Goal: Transaction & Acquisition: Book appointment/travel/reservation

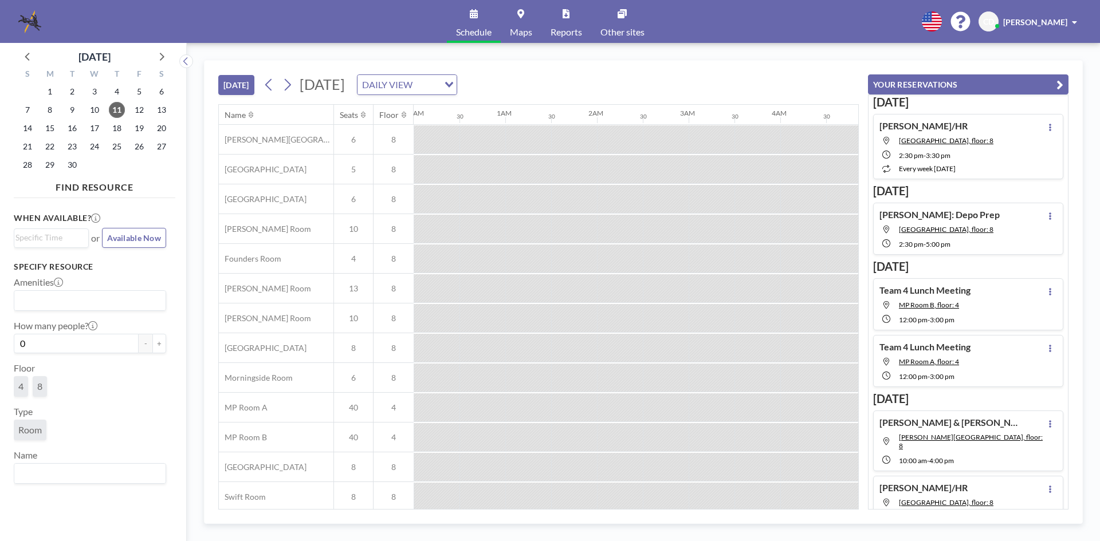
scroll to position [38, 1331]
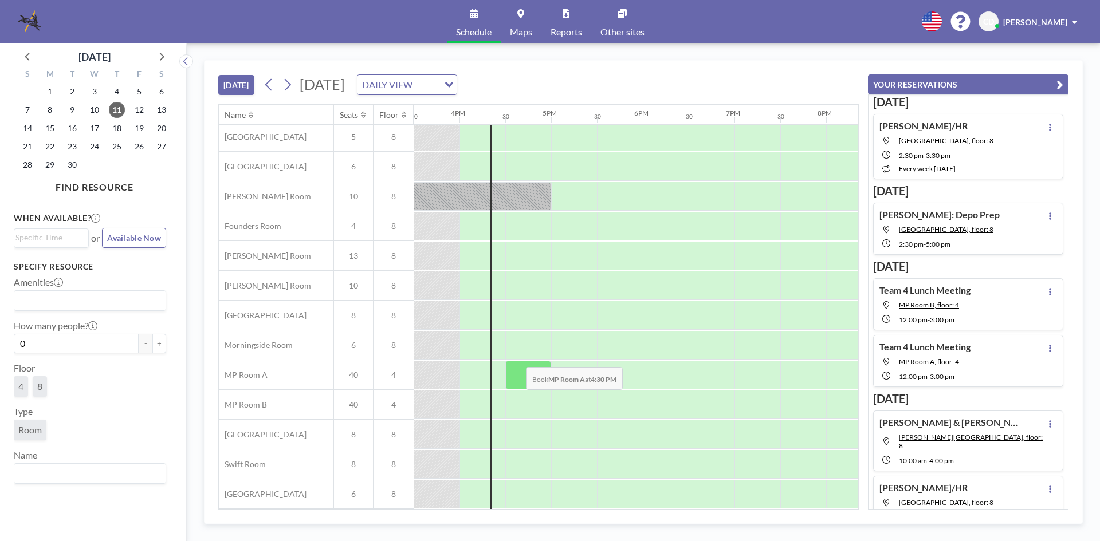
scroll to position [0, 1421]
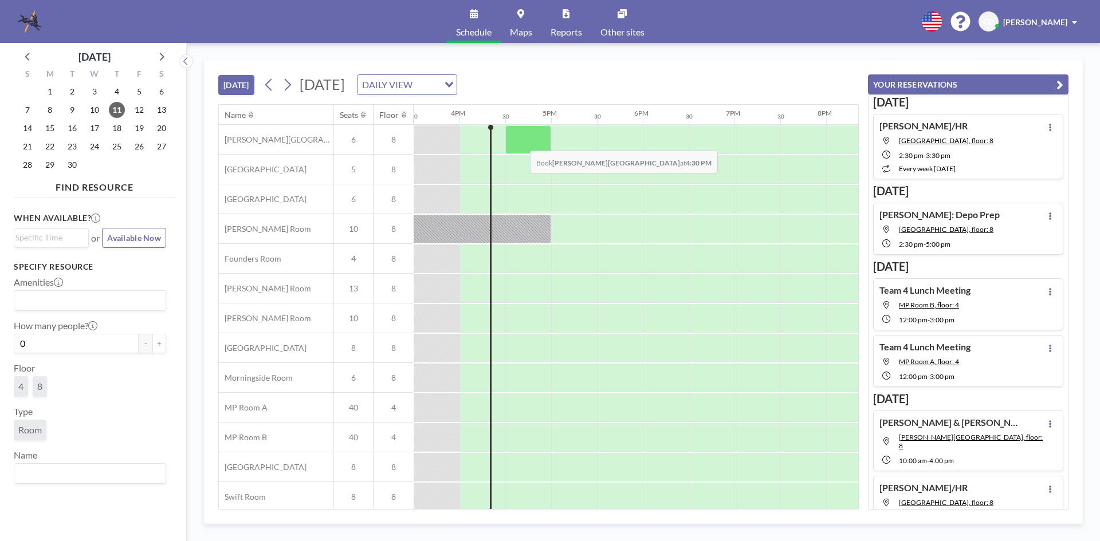
click at [521, 142] on div at bounding box center [528, 139] width 46 height 29
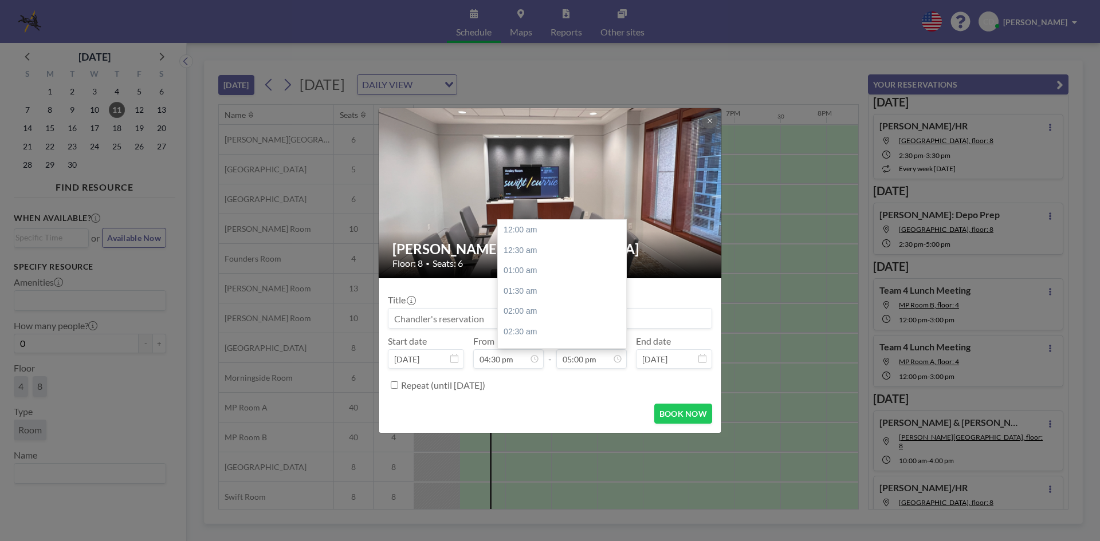
scroll to position [693, 0]
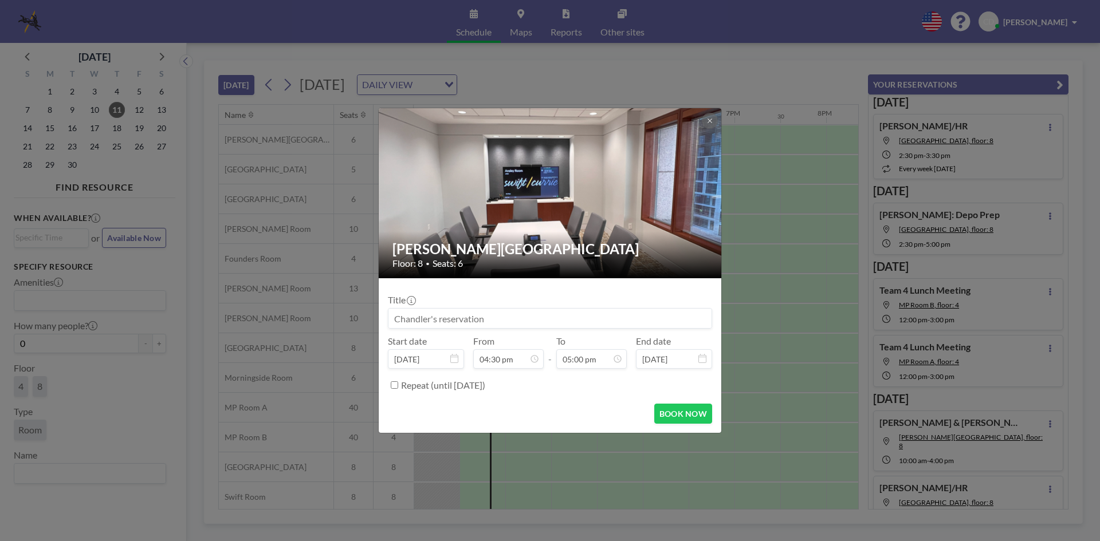
click at [469, 321] on input at bounding box center [549, 318] width 323 height 19
type input "HR"
click at [667, 404] on button "BOOK NOW" at bounding box center [683, 414] width 58 height 20
